Goal: Task Accomplishment & Management: Complete application form

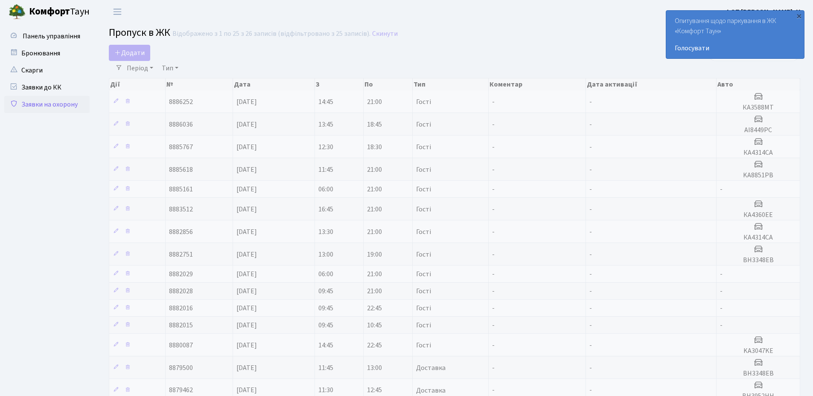
select select "25"
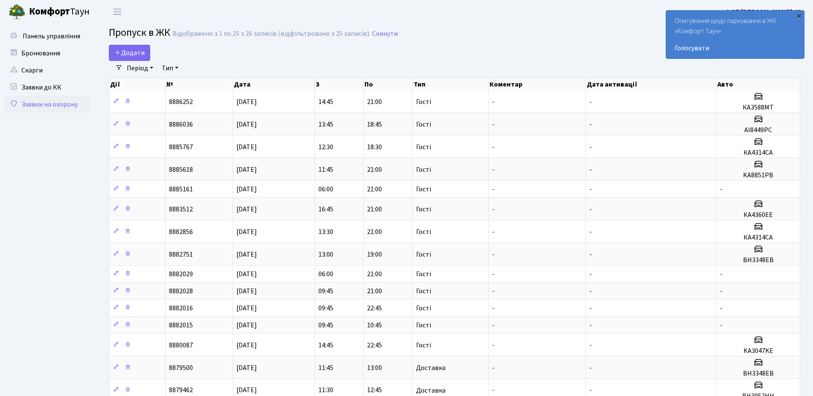
click at [799, 15] on div "×" at bounding box center [798, 16] width 9 height 9
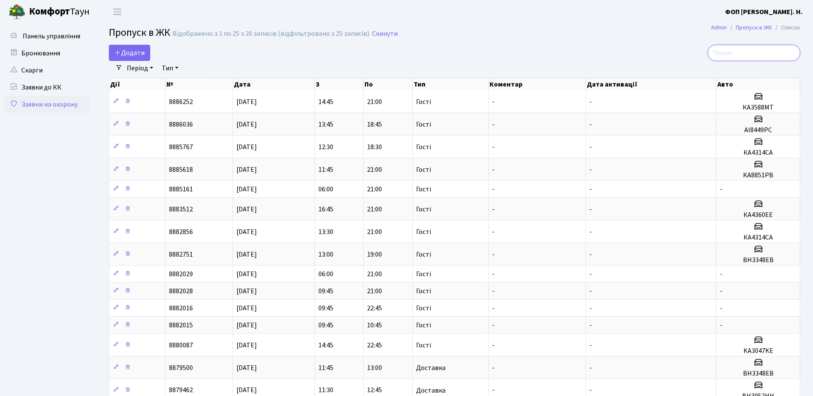
click at [756, 54] on input "search" at bounding box center [753, 53] width 93 height 16
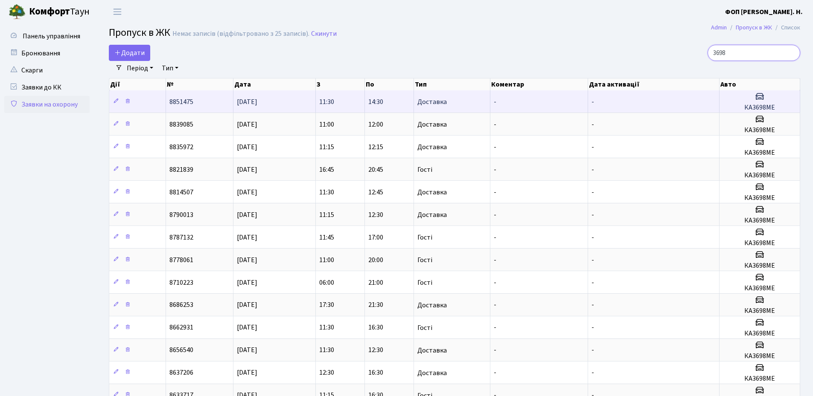
type input "3698"
drag, startPoint x: 776, startPoint y: 109, endPoint x: 745, endPoint y: 110, distance: 30.8
click at [745, 110] on h5 "КА3698МЕ" at bounding box center [759, 108] width 73 height 8
copy h5 "КА3698МЕ"
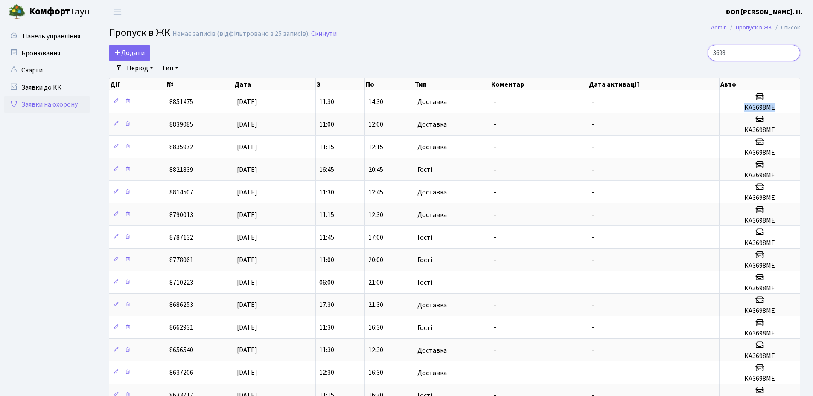
click at [792, 54] on input "3698" at bounding box center [753, 53] width 93 height 16
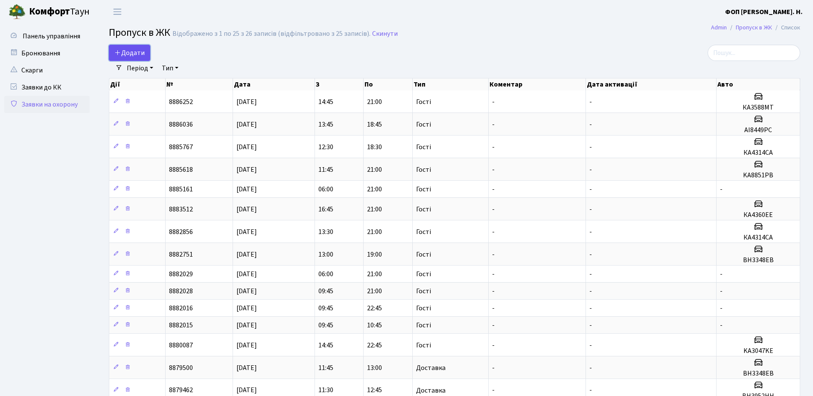
click at [128, 57] on span "Додати" at bounding box center [129, 52] width 30 height 9
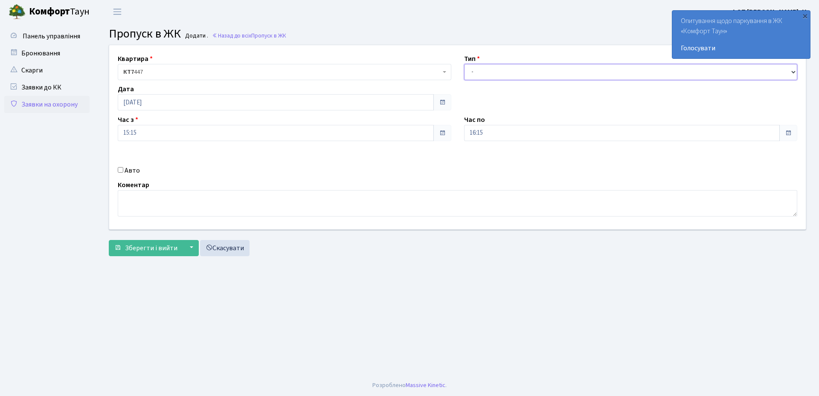
click at [500, 76] on select "- Доставка Таксі Гості Сервіс" at bounding box center [631, 72] width 334 height 16
select select "3"
click at [464, 64] on select "- Доставка Таксі Гості Сервіс" at bounding box center [631, 72] width 334 height 16
click at [497, 133] on input "16:15" at bounding box center [622, 133] width 316 height 16
click at [484, 164] on icon at bounding box center [487, 162] width 23 height 23
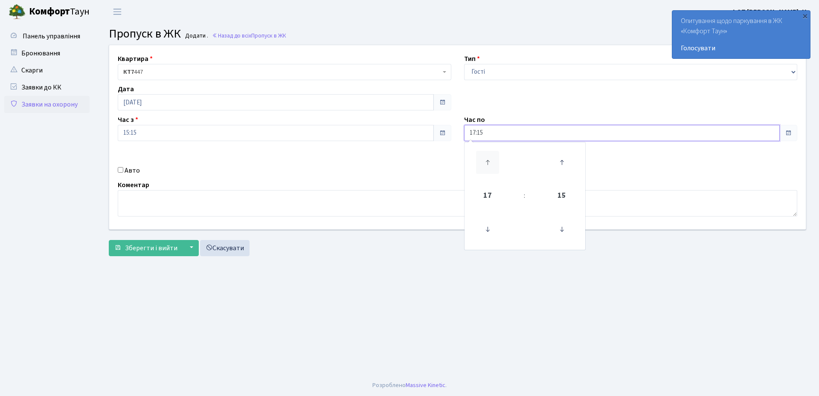
click at [484, 164] on icon at bounding box center [487, 162] width 23 height 23
type input "20:15"
click at [125, 170] on div "Авто" at bounding box center [284, 171] width 346 height 10
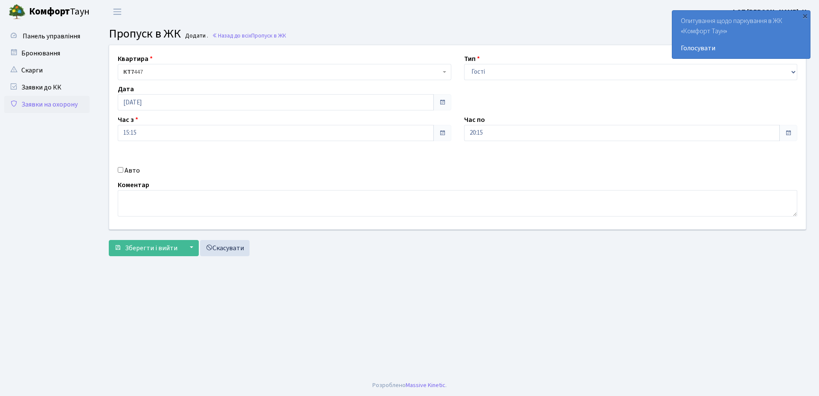
click at [137, 171] on label "Авто" at bounding box center [132, 171] width 15 height 10
click at [123, 171] on input "Авто" at bounding box center [121, 170] width 6 height 6
checkbox input "true"
paste input "КА3698МЕ"
type input "КА3698МЕ"
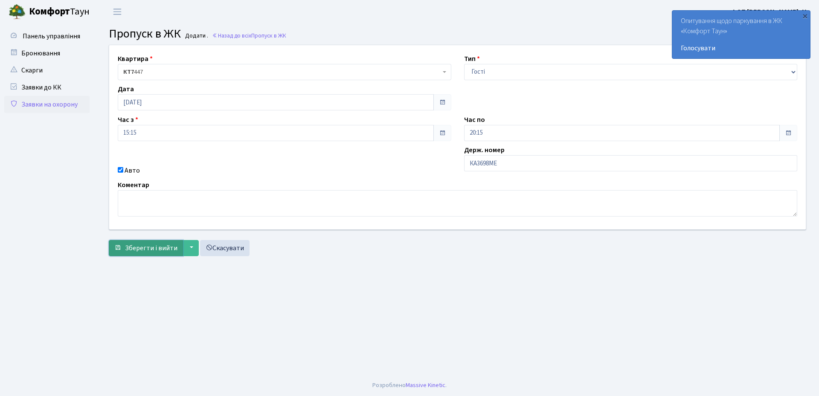
click at [140, 253] on span "Зберегти і вийти" at bounding box center [151, 248] width 52 height 9
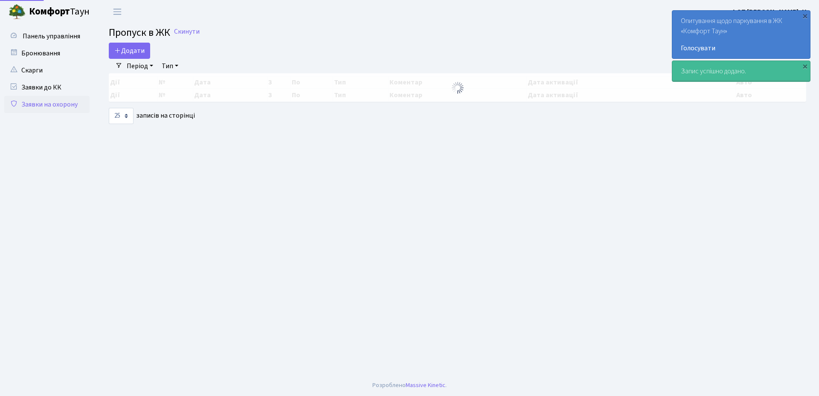
select select "25"
